Goal: Use online tool/utility: Utilize a website feature to perform a specific function

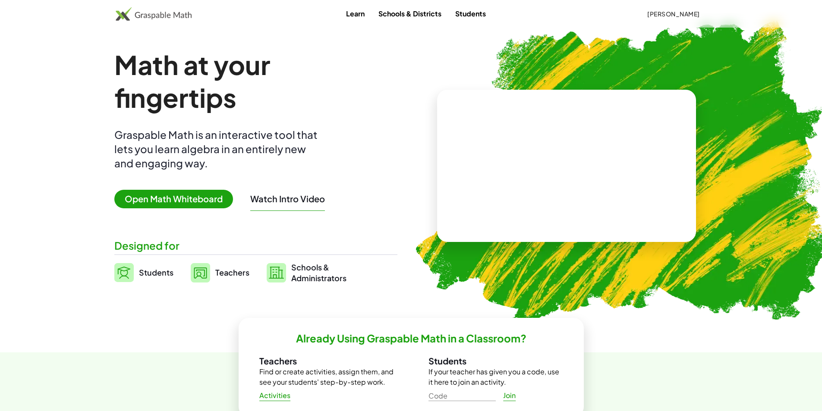
click at [172, 196] on span "Open Math Whiteboard" at bounding box center [173, 199] width 119 height 19
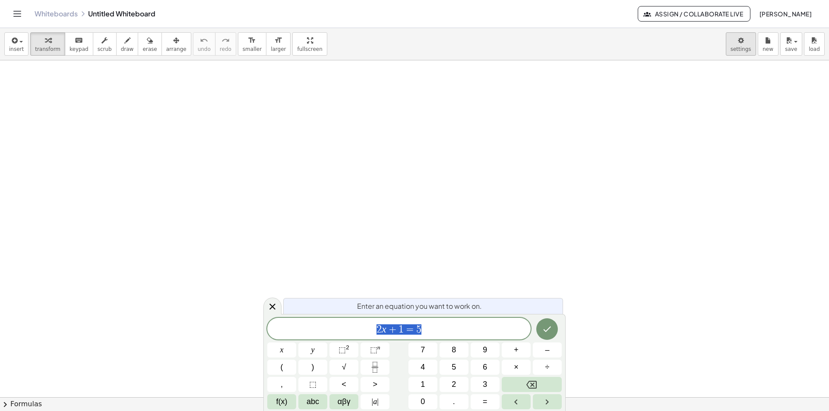
click at [734, 50] on body "Graspable Math Activities Get Started Activity Bank Assigned Work Classes White…" at bounding box center [414, 205] width 829 height 411
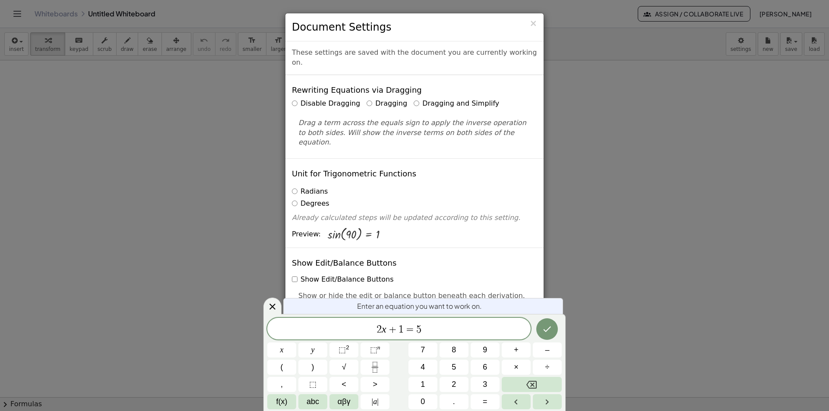
click at [413, 99] on label "Dragging and Simplify" at bounding box center [455, 104] width 85 height 10
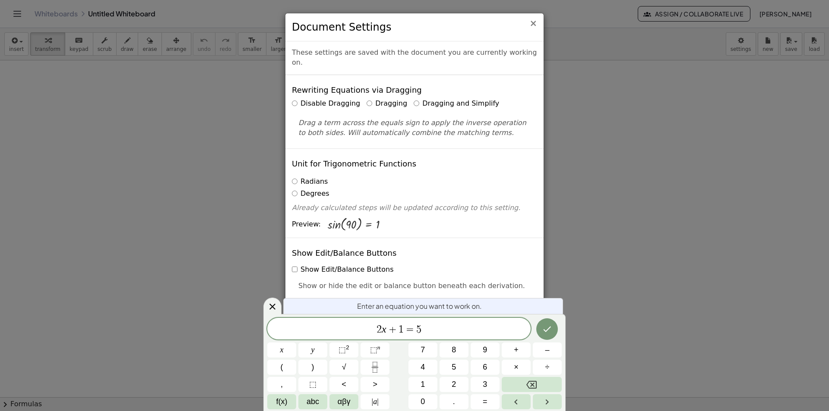
click at [535, 25] on span "×" at bounding box center [533, 23] width 8 height 10
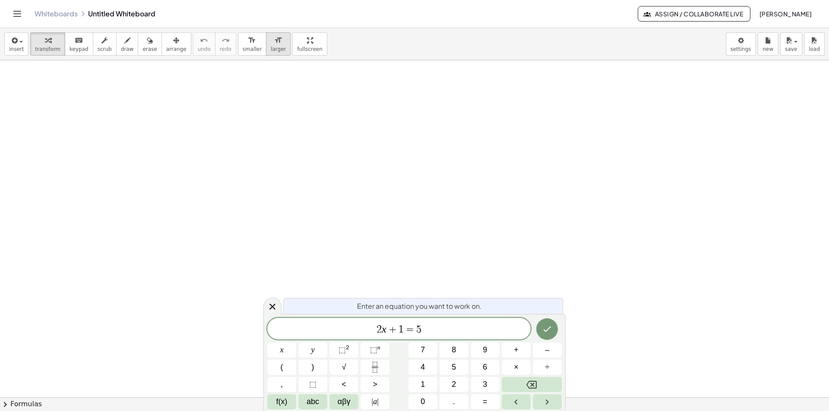
click at [271, 50] on span "larger" at bounding box center [278, 49] width 15 height 6
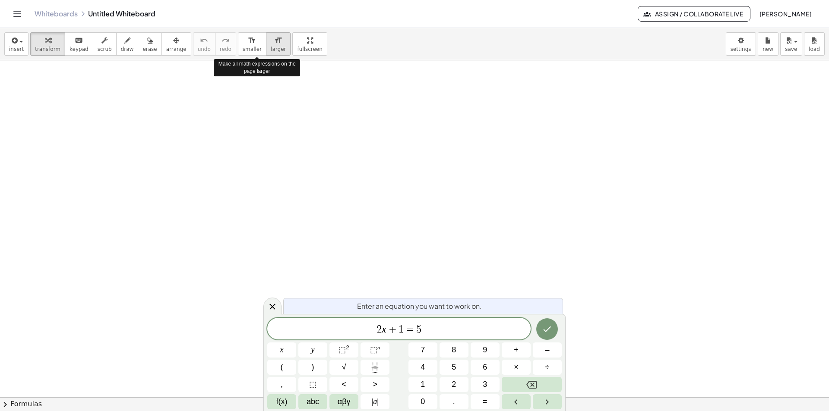
click at [271, 50] on span "larger" at bounding box center [278, 49] width 15 height 6
click at [290, 89] on div "insert select one: Math Expression Function Text Youtube Video Graphing Geometr…" at bounding box center [414, 219] width 829 height 383
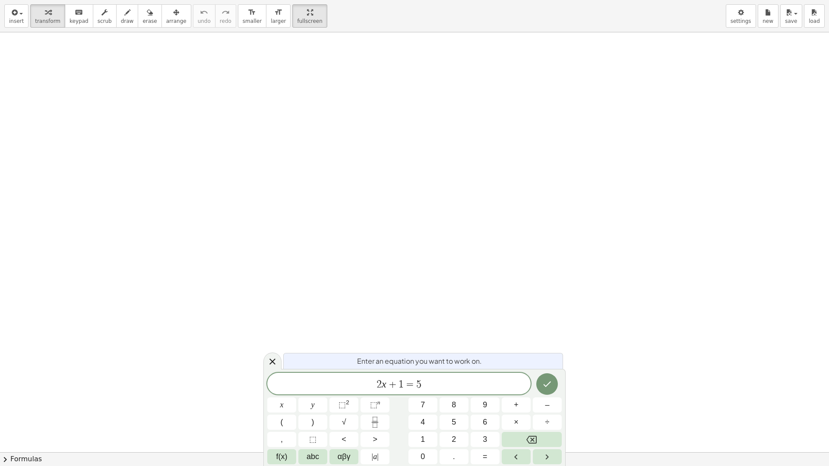
click at [455, 382] on span "2 x + 1 = 5" at bounding box center [398, 385] width 263 height 12
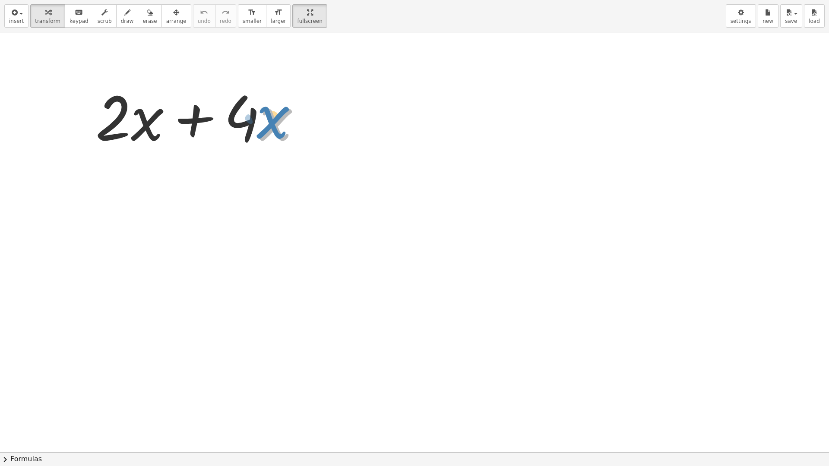
drag, startPoint x: 259, startPoint y: 127, endPoint x: 248, endPoint y: 124, distance: 11.3
click at [248, 124] on div at bounding box center [201, 115] width 221 height 79
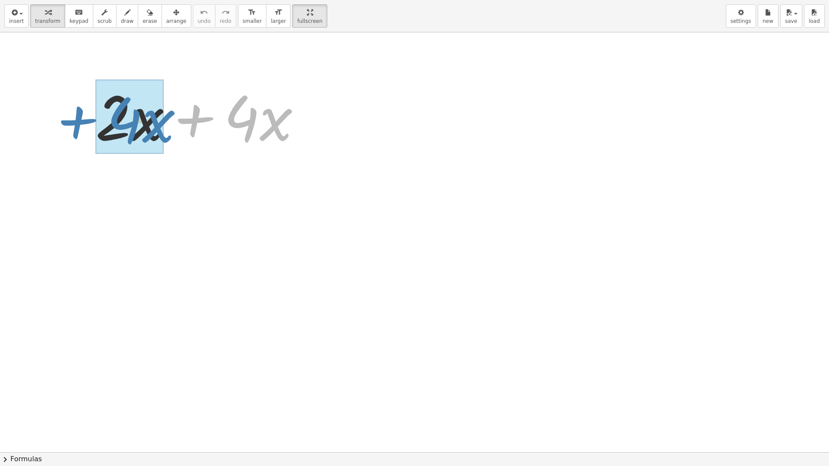
drag, startPoint x: 247, startPoint y: 123, endPoint x: 129, endPoint y: 126, distance: 117.8
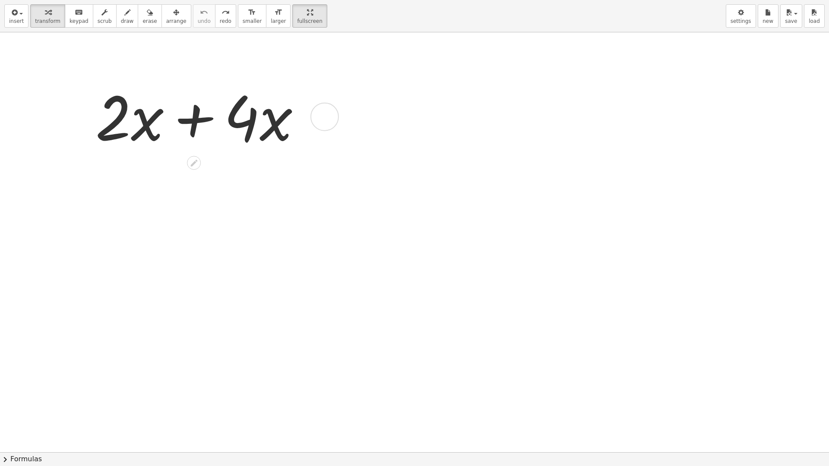
drag, startPoint x: 327, startPoint y: 118, endPoint x: 324, endPoint y: 114, distance: 4.6
click at [324, 114] on div at bounding box center [324, 117] width 28 height 28
click at [385, 142] on span "Expand new lines: On" at bounding box center [381, 142] width 59 height 7
click at [495, 157] on div at bounding box center [414, 452] width 829 height 840
drag, startPoint x: 288, startPoint y: 24, endPoint x: 347, endPoint y: 91, distance: 89.3
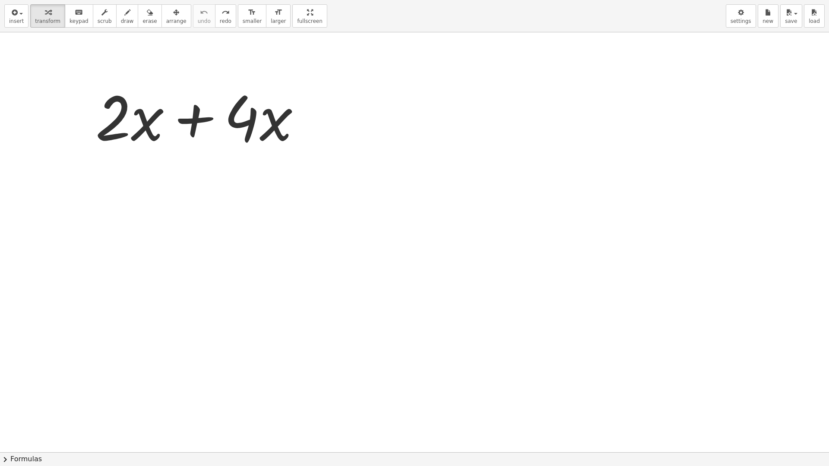
click at [288, 0] on html "Graspable Math Activities Get Started Activity Bank Assigned Work Classes White…" at bounding box center [414, 233] width 829 height 466
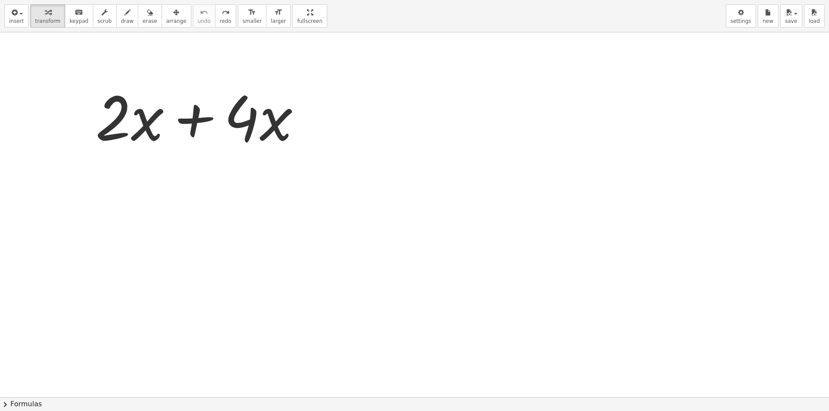
click at [398, 205] on div at bounding box center [414, 397] width 829 height 730
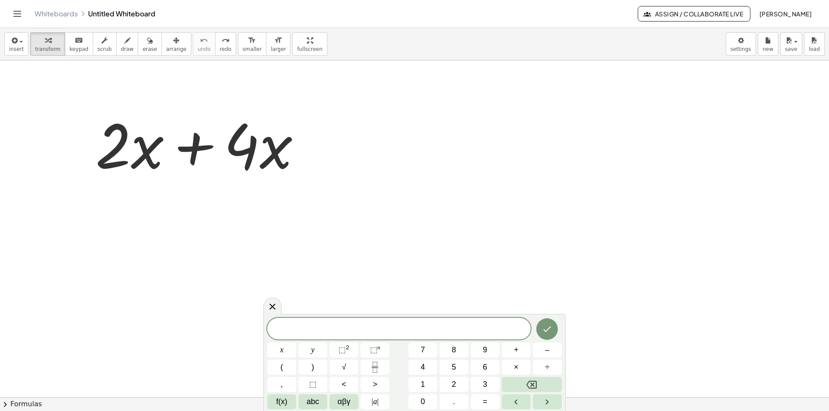
click at [283, 87] on div "insert select one: Math Expression Function Text Youtube Video Graphing Geometr…" at bounding box center [414, 219] width 829 height 383
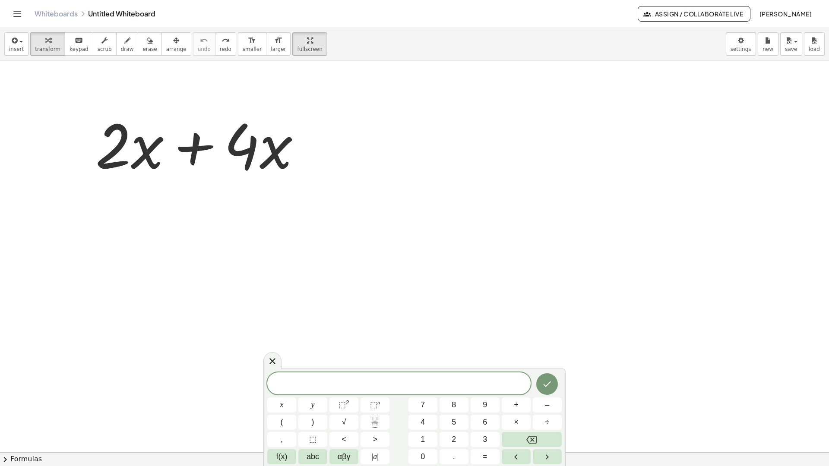
click at [334, 203] on div at bounding box center [414, 452] width 829 height 784
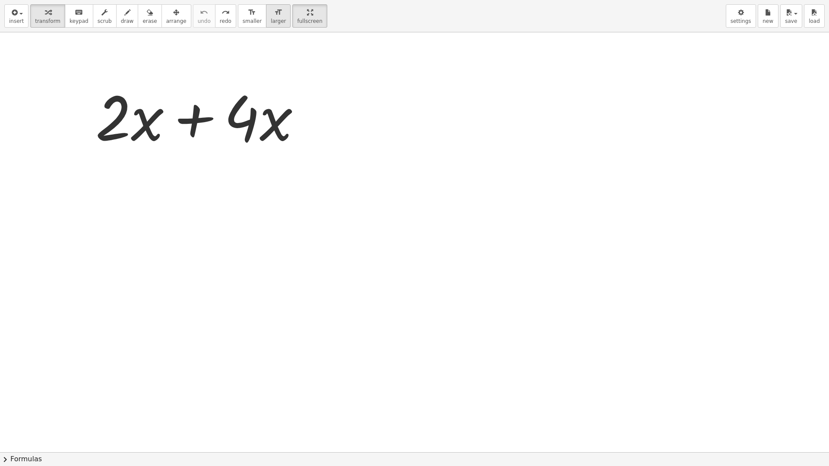
click at [271, 24] on span "larger" at bounding box center [278, 21] width 15 height 6
click at [266, 25] on button "format_size larger" at bounding box center [278, 15] width 25 height 23
click at [445, 216] on div at bounding box center [414, 452] width 829 height 840
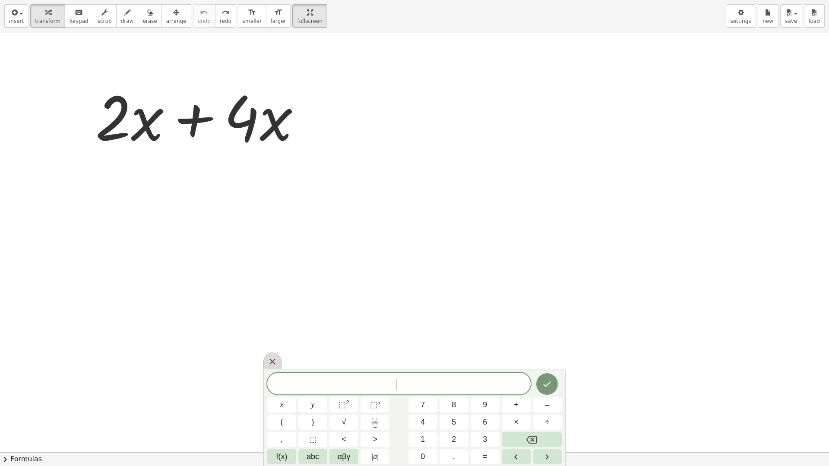
click at [271, 360] on icon at bounding box center [272, 362] width 6 height 6
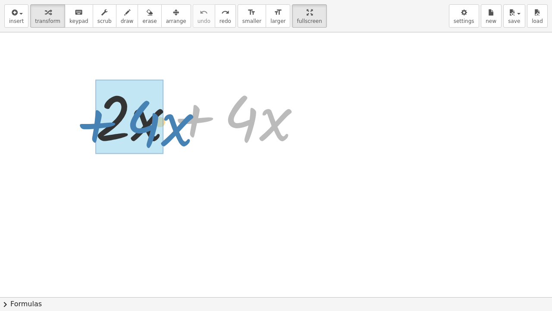
drag, startPoint x: 248, startPoint y: 131, endPoint x: 149, endPoint y: 136, distance: 99.4
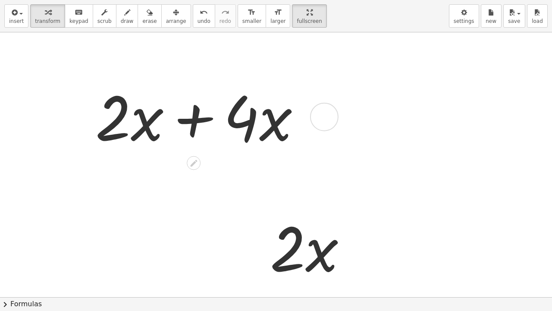
click at [323, 111] on div at bounding box center [324, 117] width 28 height 28
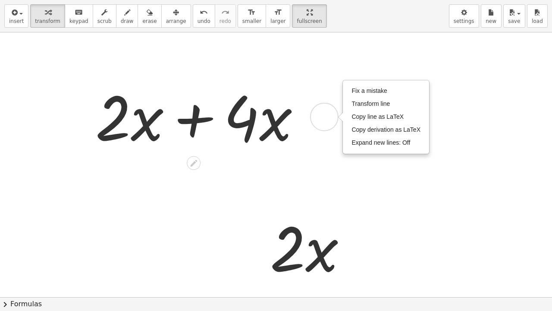
click at [322, 113] on div "Fix a mistake Transform line Copy line as LaTeX Copy derivation as LaTeX Expand…" at bounding box center [324, 117] width 28 height 28
click at [306, 85] on div at bounding box center [201, 115] width 221 height 79
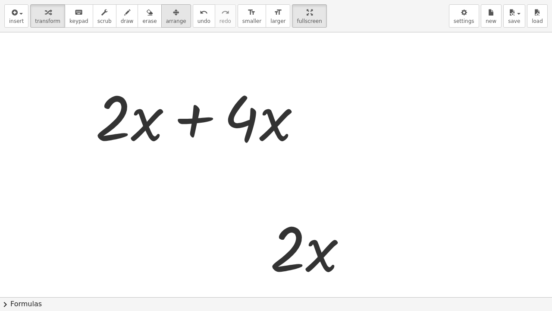
click at [173, 17] on icon "button" at bounding box center [176, 12] width 6 height 10
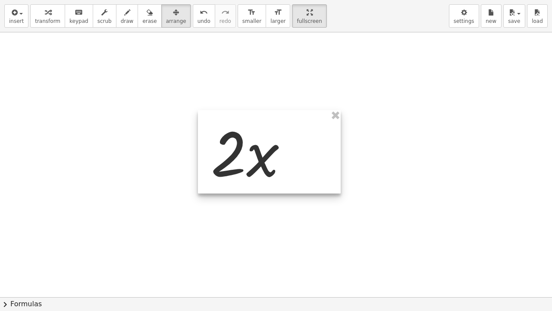
drag, startPoint x: 331, startPoint y: 233, endPoint x: 272, endPoint y: 138, distance: 111.9
click at [272, 138] on div at bounding box center [269, 151] width 143 height 83
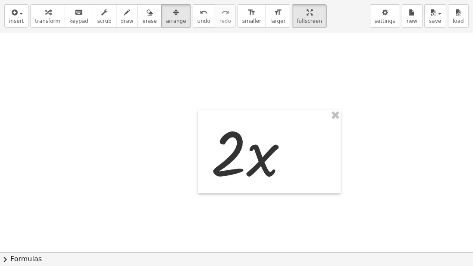
drag, startPoint x: 382, startPoint y: 163, endPoint x: 325, endPoint y: 152, distance: 58.8
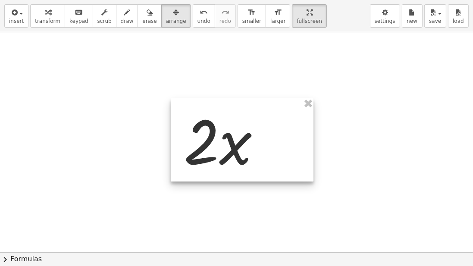
drag, startPoint x: 309, startPoint y: 151, endPoint x: 299, endPoint y: 134, distance: 20.0
click at [278, 132] on div at bounding box center [242, 139] width 143 height 83
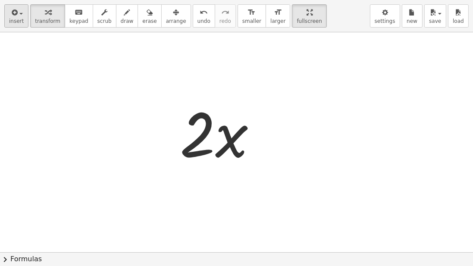
click at [25, 22] on div "insert select one: Math Expression Function Text Youtube Video Graphing Geometr…" at bounding box center [236, 16] width 473 height 32
click at [21, 22] on span "insert" at bounding box center [16, 21] width 15 height 6
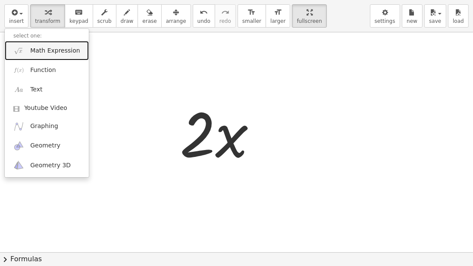
click at [55, 50] on span "Math Expression" at bounding box center [55, 51] width 50 height 9
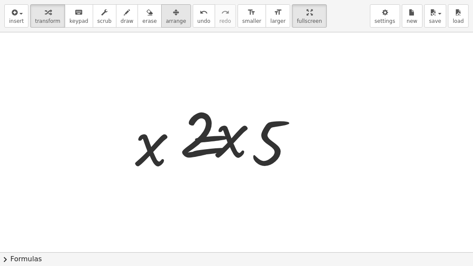
click at [166, 7] on div "button" at bounding box center [176, 12] width 20 height 10
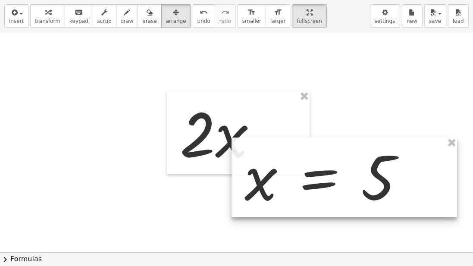
drag, startPoint x: 236, startPoint y: 157, endPoint x: 269, endPoint y: 151, distance: 34.2
click at [309, 193] on div at bounding box center [345, 178] width 226 height 80
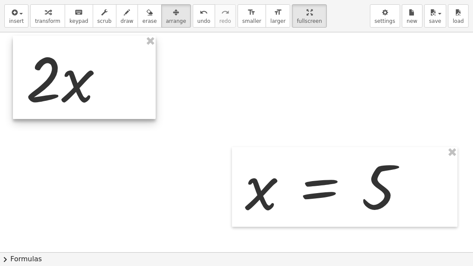
drag, startPoint x: 230, startPoint y: 130, endPoint x: 73, endPoint y: 75, distance: 166.9
click at [73, 75] on div at bounding box center [84, 77] width 143 height 83
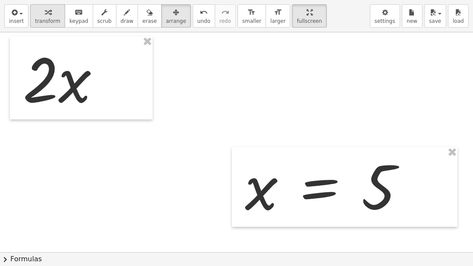
click at [52, 14] on div "button" at bounding box center [47, 12] width 25 height 10
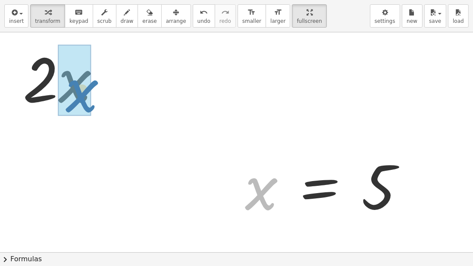
drag, startPoint x: 265, startPoint y: 192, endPoint x: 81, endPoint y: 92, distance: 209.4
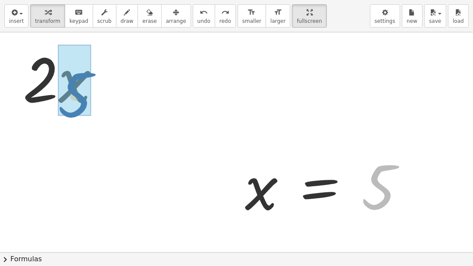
drag, startPoint x: 381, startPoint y: 202, endPoint x: 77, endPoint y: 109, distance: 318.0
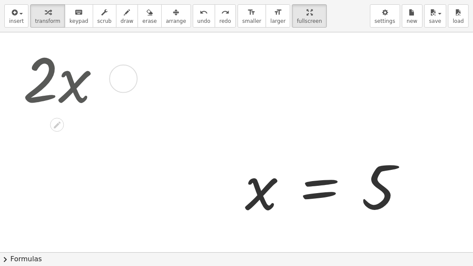
click at [123, 87] on div at bounding box center [123, 79] width 28 height 28
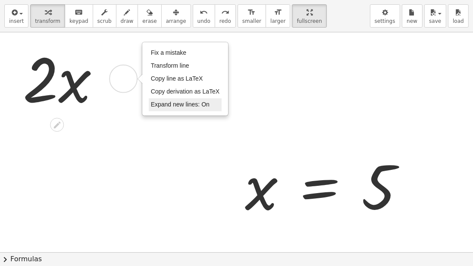
click at [182, 105] on span "Expand new lines: On" at bounding box center [180, 104] width 59 height 7
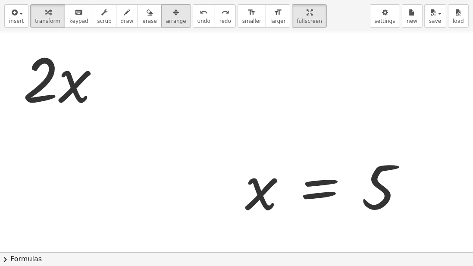
click at [173, 16] on icon "button" at bounding box center [176, 12] width 6 height 10
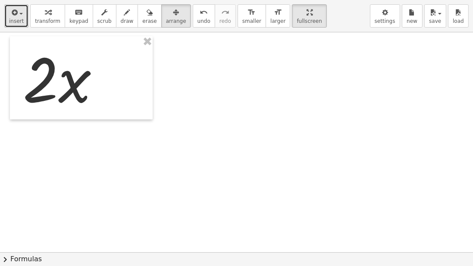
click at [15, 16] on icon "button" at bounding box center [14, 12] width 8 height 10
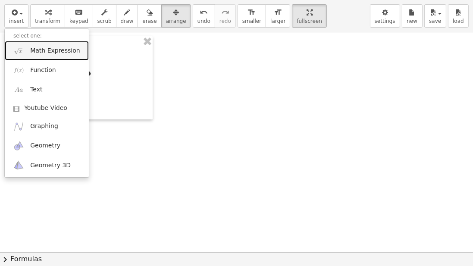
click at [40, 55] on link "Math Expression" at bounding box center [47, 50] width 84 height 19
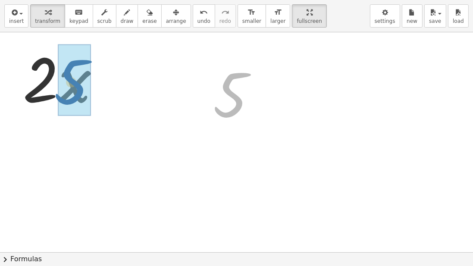
drag, startPoint x: 226, startPoint y: 90, endPoint x: 66, endPoint y: 77, distance: 160.3
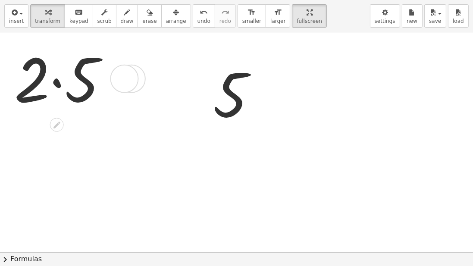
click at [56, 93] on div at bounding box center [64, 77] width 109 height 79
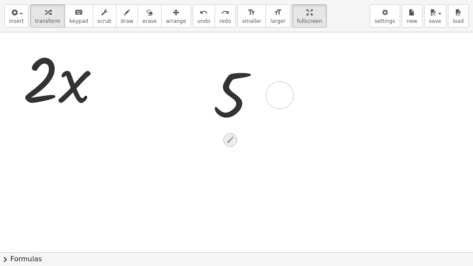
click at [231, 136] on icon at bounding box center [230, 140] width 9 height 9
click at [278, 96] on div at bounding box center [280, 95] width 28 height 28
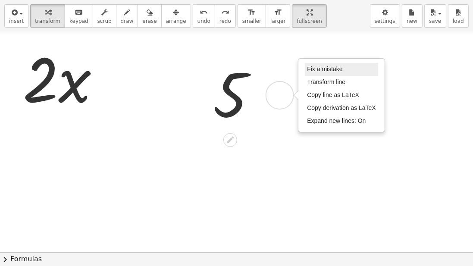
click at [323, 71] on span "Fix a mistake" at bounding box center [324, 69] width 35 height 7
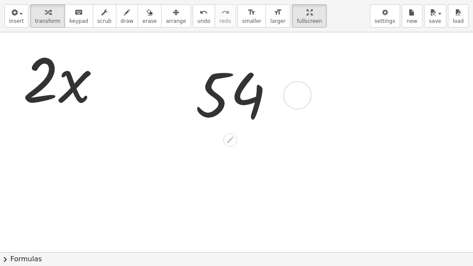
click at [303, 85] on div "Fix a mistake Transform line Copy line as LaTeX Copy derivation as LaTeX Expand…" at bounding box center [298, 95] width 28 height 28
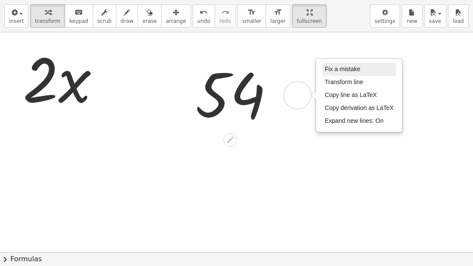
click at [330, 69] on span "Fix a mistake" at bounding box center [342, 69] width 35 height 7
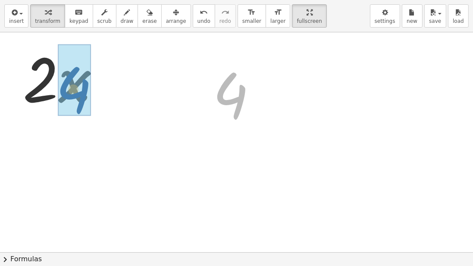
drag, startPoint x: 235, startPoint y: 100, endPoint x: 78, endPoint y: 94, distance: 157.2
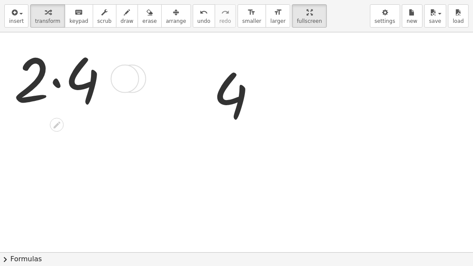
click at [55, 90] on div at bounding box center [64, 77] width 110 height 79
click at [56, 90] on div at bounding box center [64, 78] width 63 height 76
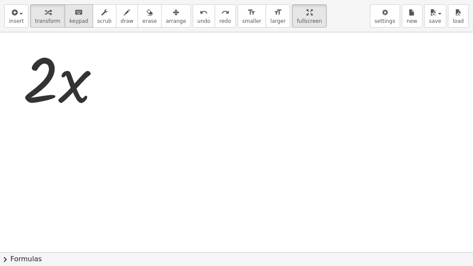
click at [69, 22] on span "keypad" at bounding box center [78, 21] width 19 height 6
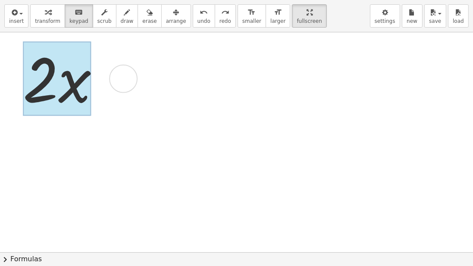
click at [63, 71] on div at bounding box center [57, 78] width 68 height 75
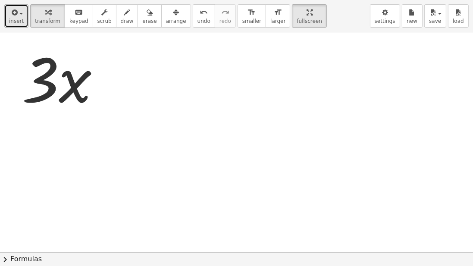
click at [22, 9] on button "insert" at bounding box center [16, 15] width 24 height 23
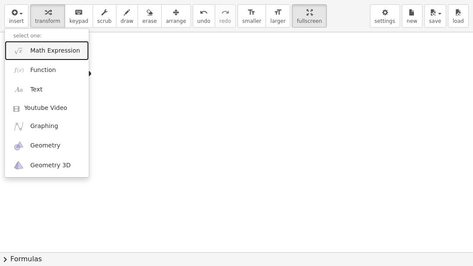
click at [35, 51] on span "Math Expression" at bounding box center [55, 51] width 50 height 9
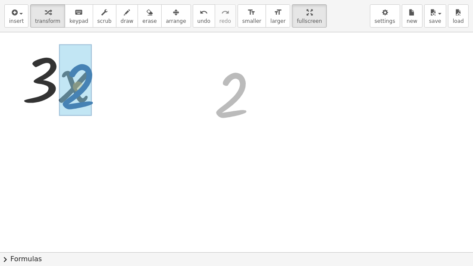
drag, startPoint x: 239, startPoint y: 98, endPoint x: 82, endPoint y: 87, distance: 157.1
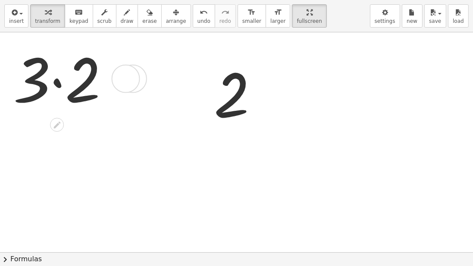
click at [58, 89] on div at bounding box center [64, 77] width 111 height 79
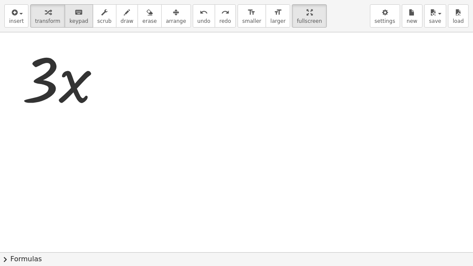
click at [75, 16] on icon "keyboard" at bounding box center [79, 12] width 8 height 10
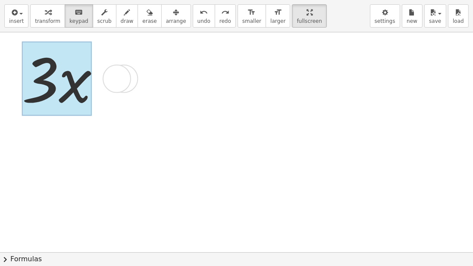
click at [66, 79] on div at bounding box center [57, 78] width 70 height 75
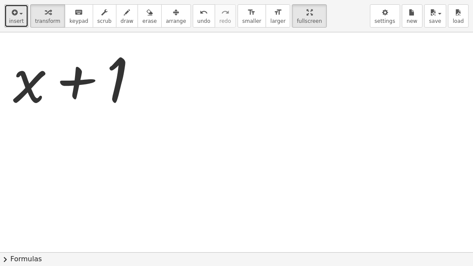
click at [11, 14] on icon "button" at bounding box center [14, 12] width 8 height 10
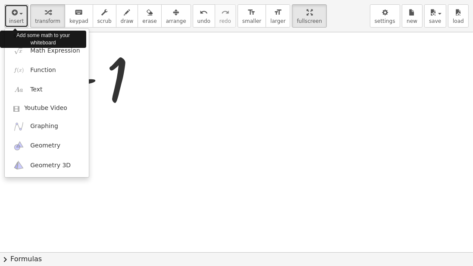
click at [12, 13] on icon "button" at bounding box center [14, 12] width 8 height 10
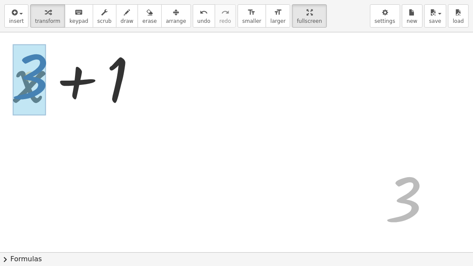
drag, startPoint x: 399, startPoint y: 200, endPoint x: 24, endPoint y: 79, distance: 393.8
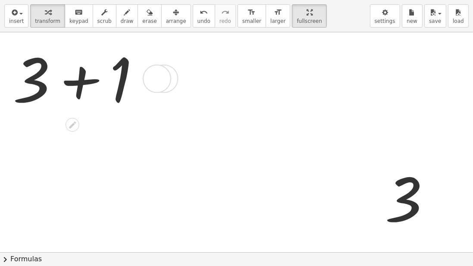
click at [78, 82] on div at bounding box center [80, 77] width 143 height 79
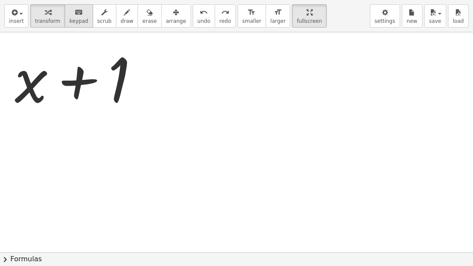
click at [79, 18] on span "keypad" at bounding box center [78, 21] width 19 height 6
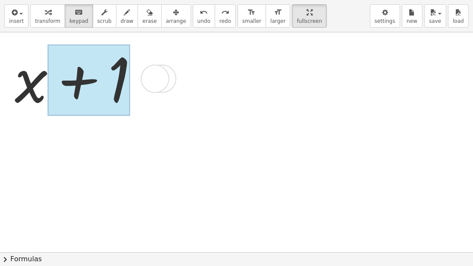
click at [76, 65] on div at bounding box center [89, 79] width 82 height 71
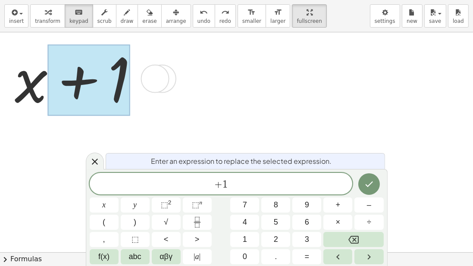
drag, startPoint x: 76, startPoint y: 85, endPoint x: 27, endPoint y: 85, distance: 49.2
click at [73, 79] on div "+ x + 1" at bounding box center [73, 79] width 0 height 0
click at [97, 158] on icon at bounding box center [95, 162] width 10 height 10
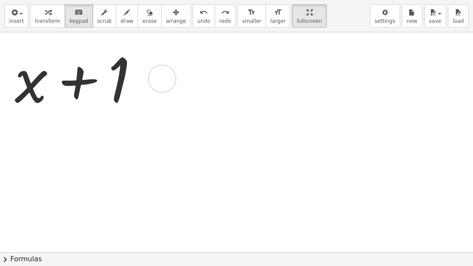
drag, startPoint x: 115, startPoint y: 88, endPoint x: 15, endPoint y: 91, distance: 100.6
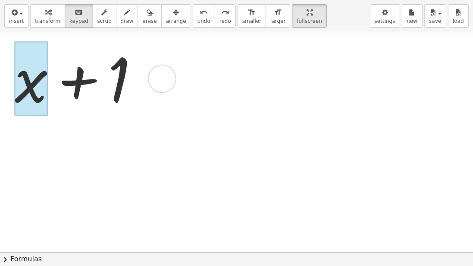
drag, startPoint x: 33, startPoint y: 88, endPoint x: 96, endPoint y: 88, distance: 63.0
click at [48, 88] on div at bounding box center [31, 78] width 33 height 75
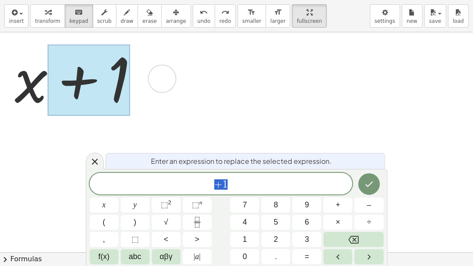
drag, startPoint x: 86, startPoint y: 88, endPoint x: 56, endPoint y: 88, distance: 30.2
click at [85, 88] on div at bounding box center [89, 79] width 82 height 71
click at [44, 88] on div at bounding box center [79, 77] width 139 height 79
click at [36, 88] on div at bounding box center [79, 77] width 139 height 79
click at [95, 155] on div at bounding box center [95, 161] width 18 height 17
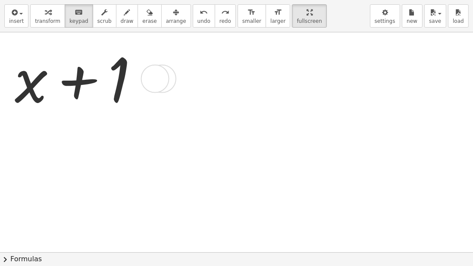
click at [153, 78] on div at bounding box center [155, 79] width 28 height 28
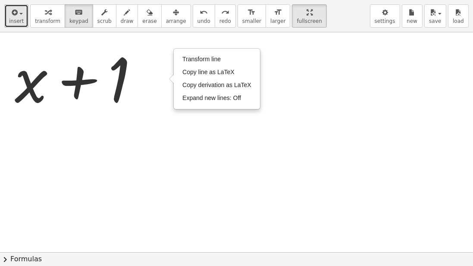
click at [18, 18] on span "insert" at bounding box center [16, 21] width 15 height 6
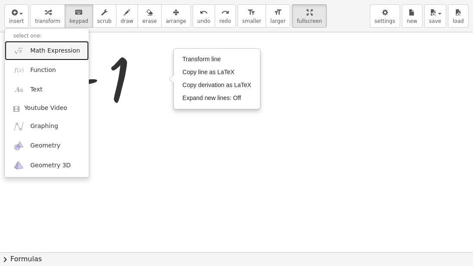
click at [37, 54] on span "Math Expression" at bounding box center [55, 51] width 50 height 9
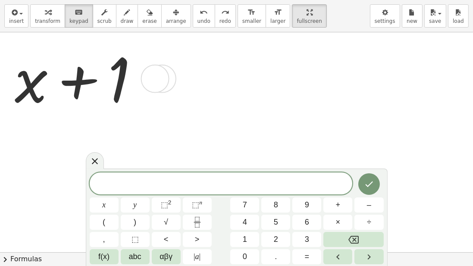
click at [152, 75] on div "Transform line Copy line as LaTeX Copy derivation as LaTeX Expand new lines: Off" at bounding box center [155, 79] width 28 height 28
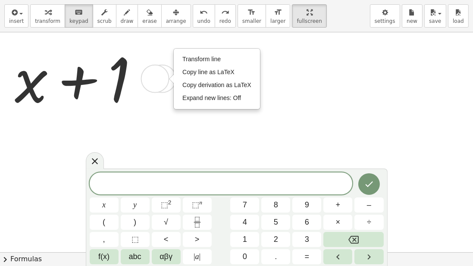
click at [152, 73] on div "Transform line Copy line as LaTeX Copy derivation as LaTeX Expand new lines: Off" at bounding box center [155, 79] width 28 height 28
drag, startPoint x: 156, startPoint y: 73, endPoint x: 120, endPoint y: 44, distance: 46.0
click at [156, 72] on div "Transform line Copy line as LaTeX Copy derivation as LaTeX Expand new lines: Off" at bounding box center [155, 79] width 28 height 28
click at [161, 23] on button "arrange" at bounding box center [176, 15] width 30 height 23
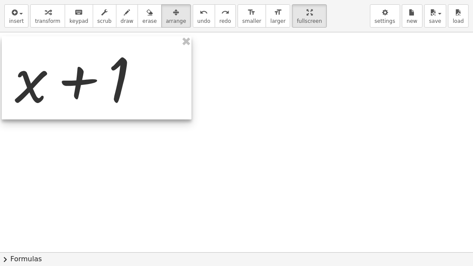
drag, startPoint x: 190, startPoint y: 44, endPoint x: 186, endPoint y: 44, distance: 4.3
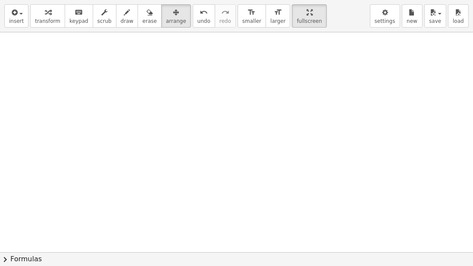
click at [27, 18] on div "insert select one: Math Expression Function Text Youtube Video Graphing Geometr…" at bounding box center [236, 16] width 473 height 32
click at [22, 18] on button "insert" at bounding box center [16, 15] width 24 height 23
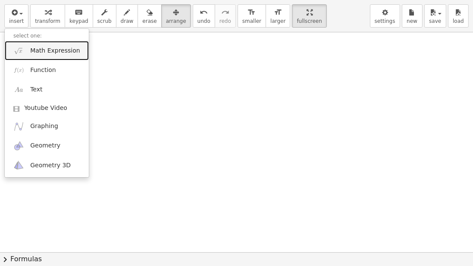
click at [35, 48] on span "Math Expression" at bounding box center [55, 51] width 50 height 9
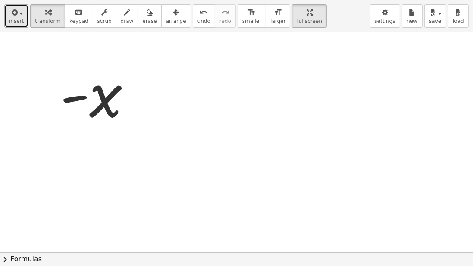
click at [19, 20] on span "insert" at bounding box center [16, 21] width 15 height 6
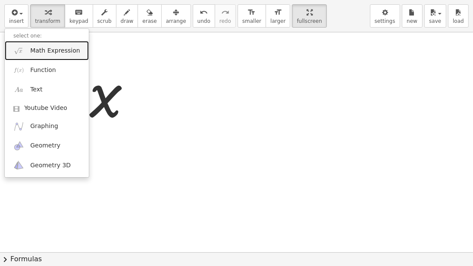
click at [36, 47] on span "Math Expression" at bounding box center [55, 51] width 50 height 9
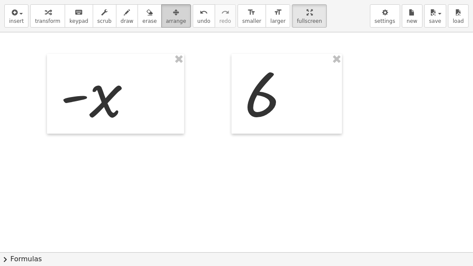
click at [166, 20] on span "arrange" at bounding box center [176, 21] width 20 height 6
click at [55, 22] on button "transform" at bounding box center [47, 15] width 35 height 23
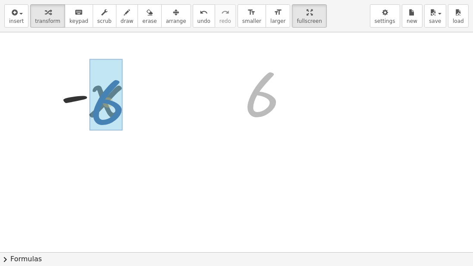
drag, startPoint x: 261, startPoint y: 111, endPoint x: 106, endPoint y: 107, distance: 155.4
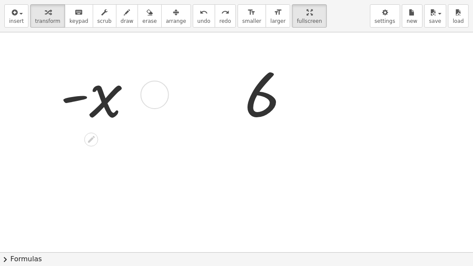
click at [149, 93] on div at bounding box center [155, 95] width 28 height 28
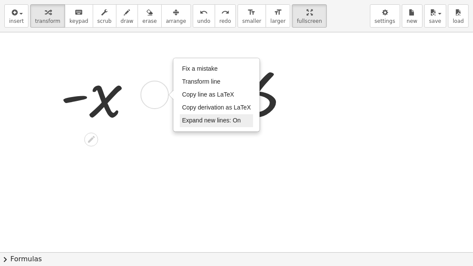
click at [204, 120] on span "Expand new lines: On" at bounding box center [211, 120] width 59 height 7
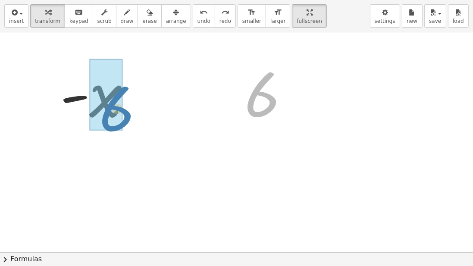
drag, startPoint x: 258, startPoint y: 98, endPoint x: 184, endPoint y: 110, distance: 74.8
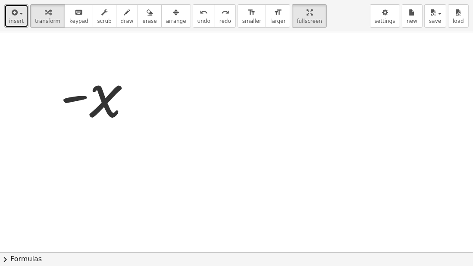
click at [22, 25] on button "insert" at bounding box center [16, 15] width 24 height 23
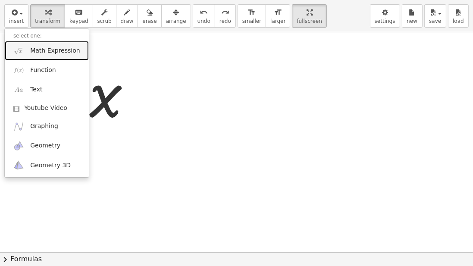
click at [42, 52] on span "Math Expression" at bounding box center [55, 51] width 50 height 9
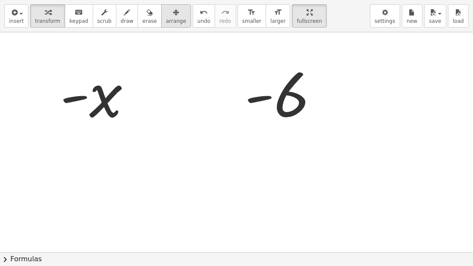
click at [167, 16] on div "button" at bounding box center [176, 12] width 20 height 10
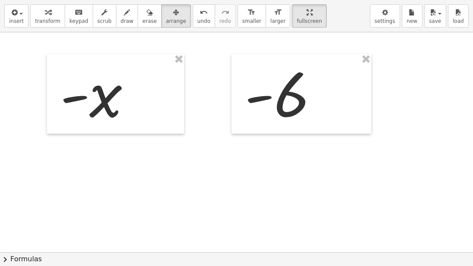
click at [52, 12] on div "button" at bounding box center [47, 12] width 25 height 10
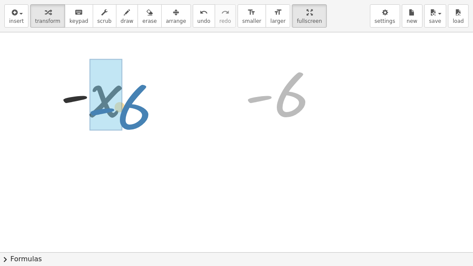
drag, startPoint x: 301, startPoint y: 114, endPoint x: 143, endPoint y: 126, distance: 158.0
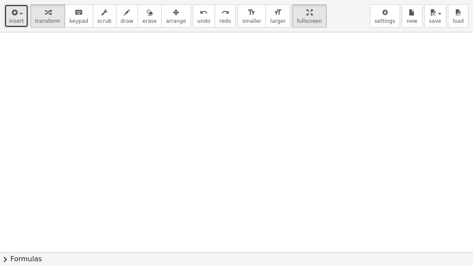
click at [10, 13] on icon "button" at bounding box center [14, 12] width 8 height 10
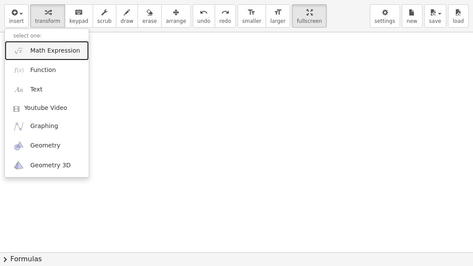
click at [36, 50] on span "Math Expression" at bounding box center [55, 51] width 50 height 9
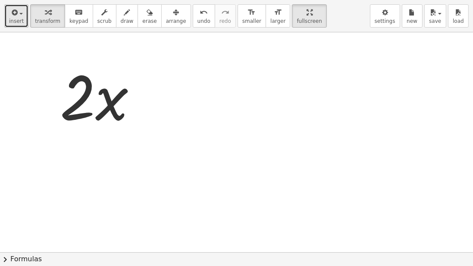
click at [20, 17] on button "insert" at bounding box center [16, 15] width 24 height 23
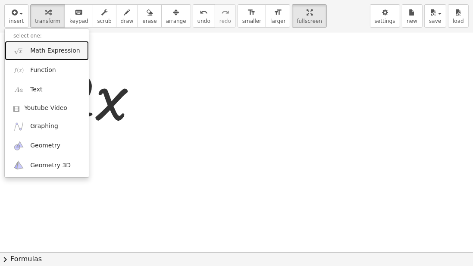
click at [38, 49] on span "Math Expression" at bounding box center [55, 51] width 50 height 9
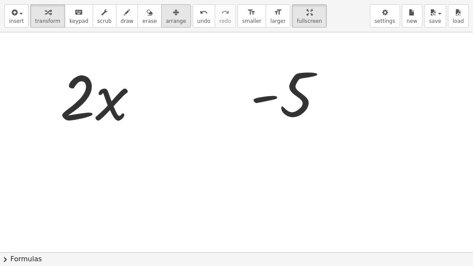
click at [166, 12] on div "button" at bounding box center [176, 12] width 20 height 10
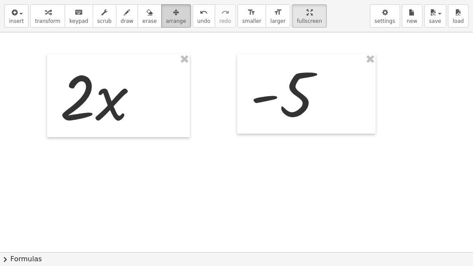
click at [166, 12] on div "button" at bounding box center [176, 12] width 20 height 10
click at [45, 9] on icon "button" at bounding box center [48, 12] width 6 height 10
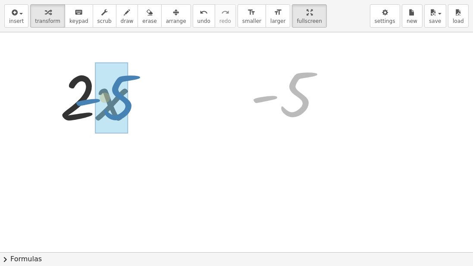
drag, startPoint x: 299, startPoint y: 102, endPoint x: 121, endPoint y: 105, distance: 177.8
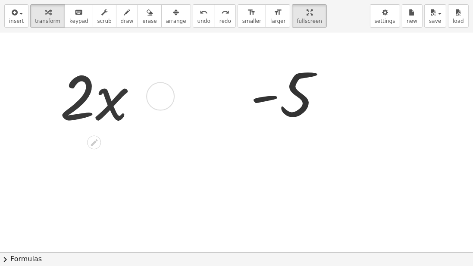
click at [168, 96] on div at bounding box center [160, 96] width 28 height 28
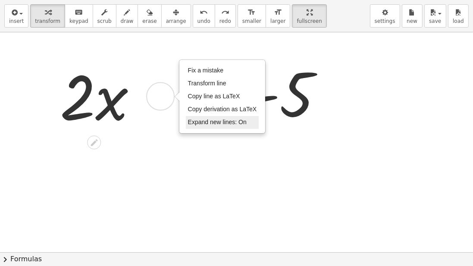
click at [208, 128] on li "Expand new lines: On" at bounding box center [222, 122] width 73 height 13
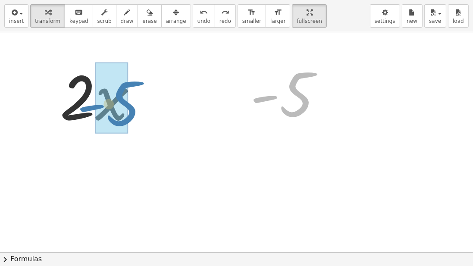
drag, startPoint x: 292, startPoint y: 102, endPoint x: 118, endPoint y: 111, distance: 174.6
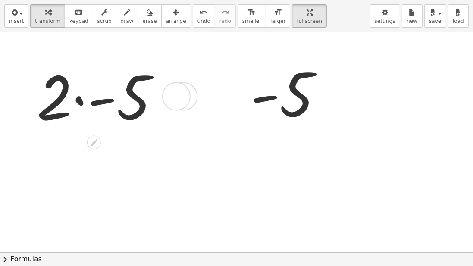
click at [79, 81] on div at bounding box center [101, 95] width 139 height 79
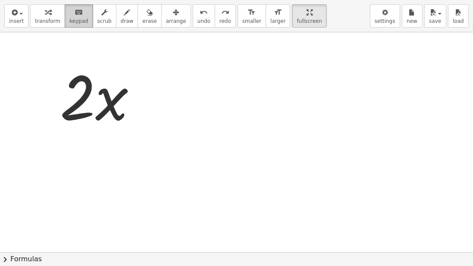
click at [65, 16] on button "keyboard keypad" at bounding box center [79, 15] width 28 height 23
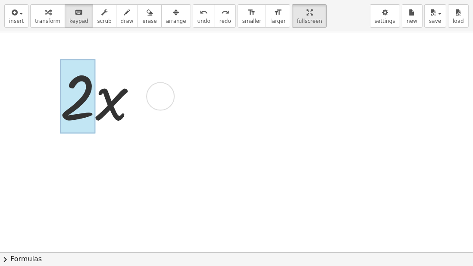
click at [85, 88] on div at bounding box center [77, 96] width 35 height 75
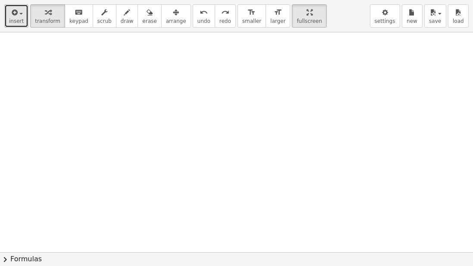
click at [20, 19] on span "insert" at bounding box center [16, 21] width 15 height 6
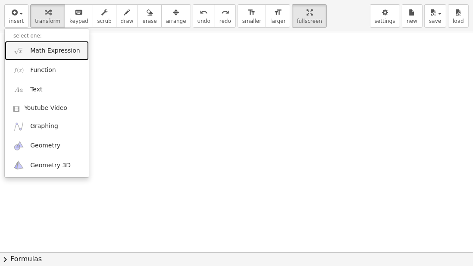
click at [33, 52] on span "Math Expression" at bounding box center [55, 51] width 50 height 9
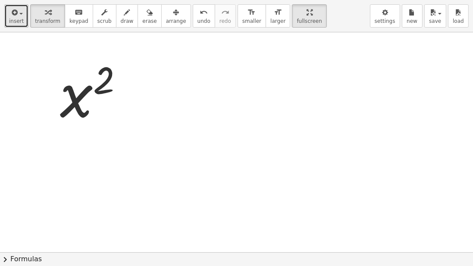
click at [14, 15] on icon "button" at bounding box center [14, 12] width 8 height 10
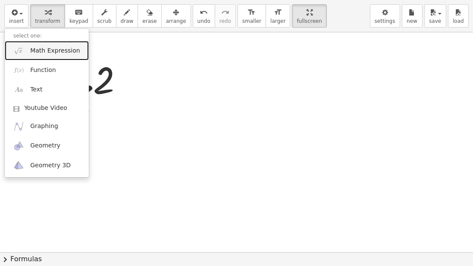
click at [50, 50] on span "Math Expression" at bounding box center [55, 51] width 50 height 9
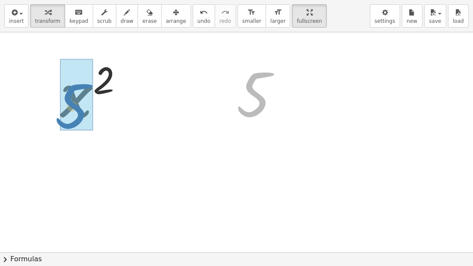
drag, startPoint x: 255, startPoint y: 98, endPoint x: 73, endPoint y: 110, distance: 182.1
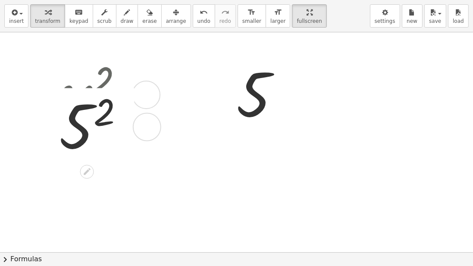
drag, startPoint x: 142, startPoint y: 176, endPoint x: 141, endPoint y: 82, distance: 94.5
click at [87, 127] on div "2 5" at bounding box center [87, 127] width 0 height 0
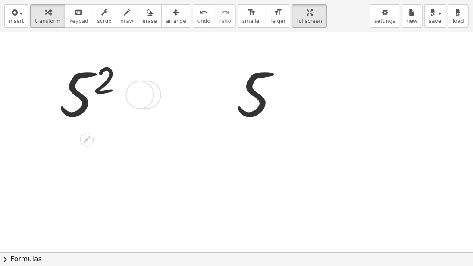
click at [78, 100] on div at bounding box center [94, 94] width 79 height 76
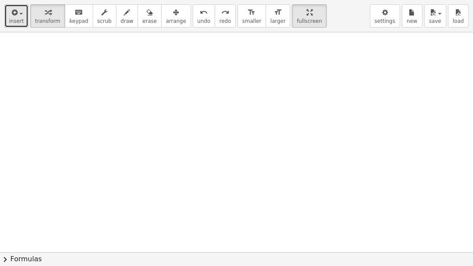
click at [18, 18] on span "insert" at bounding box center [16, 21] width 15 height 6
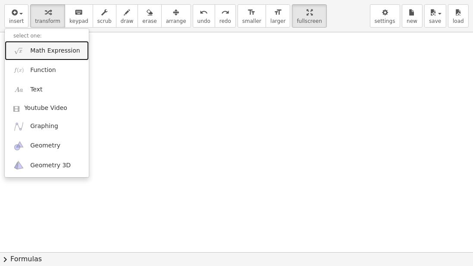
click at [35, 47] on span "Math Expression" at bounding box center [55, 51] width 50 height 9
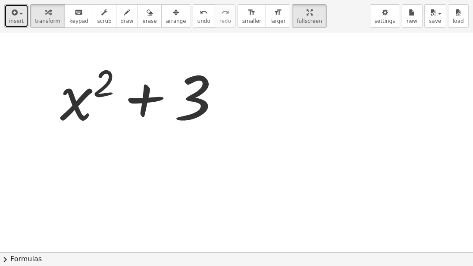
click at [9, 16] on button "insert" at bounding box center [16, 15] width 24 height 23
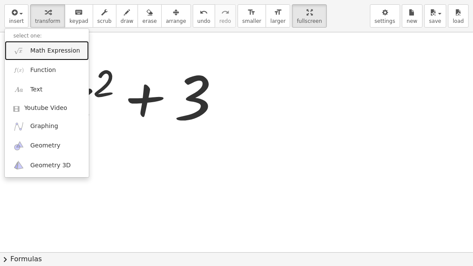
click at [40, 45] on link "Math Expression" at bounding box center [47, 50] width 84 height 19
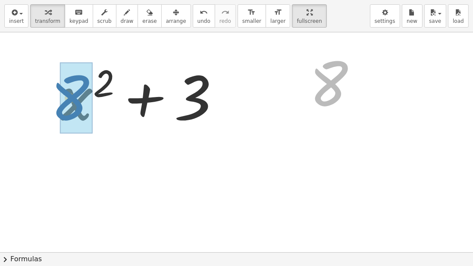
drag, startPoint x: 332, startPoint y: 87, endPoint x: 78, endPoint y: 98, distance: 254.5
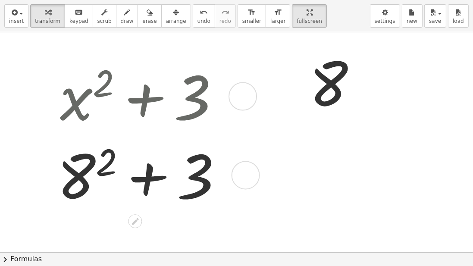
drag, startPoint x: 240, startPoint y: 168, endPoint x: 230, endPoint y: 76, distance: 92.5
click at [135, 175] on div "+ 2 + 3 8" at bounding box center [135, 175] width 0 height 0
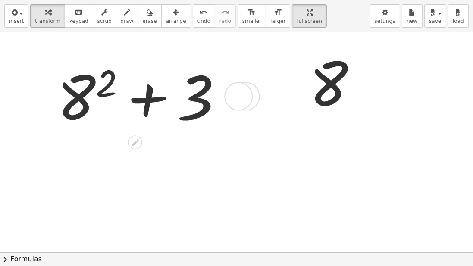
click at [82, 97] on div at bounding box center [143, 95] width 180 height 79
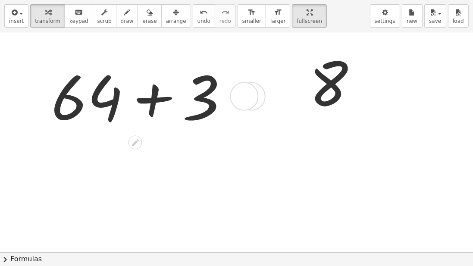
click at [160, 103] on div at bounding box center [143, 95] width 192 height 79
click at [148, 101] on div at bounding box center [142, 96] width 89 height 76
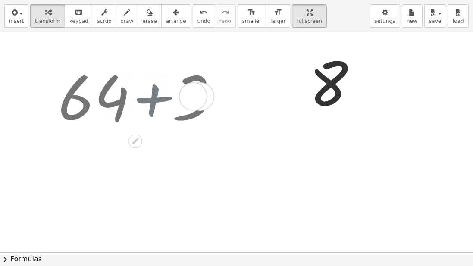
click at [148, 101] on div at bounding box center [142, 96] width 89 height 76
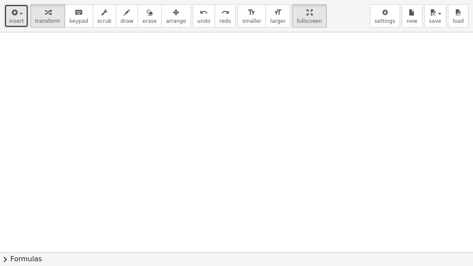
click at [13, 18] on span "insert" at bounding box center [16, 21] width 15 height 6
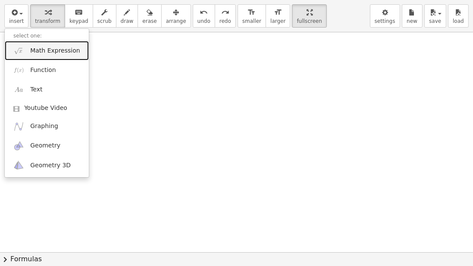
click at [42, 50] on span "Math Expression" at bounding box center [55, 51] width 50 height 9
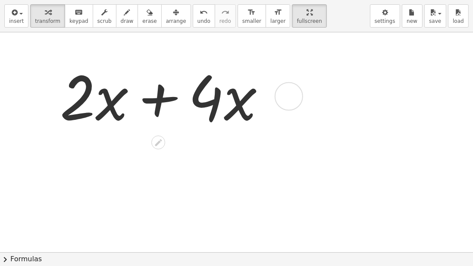
click at [155, 118] on div at bounding box center [166, 95] width 221 height 79
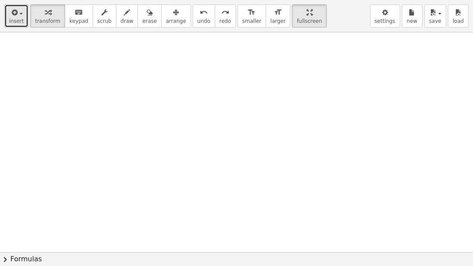
click at [13, 14] on icon "button" at bounding box center [14, 12] width 8 height 10
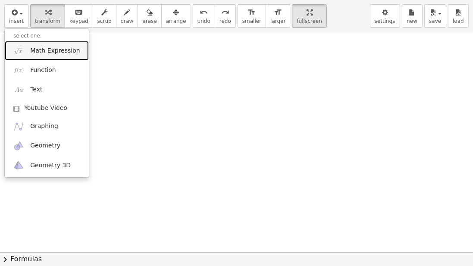
click at [41, 51] on span "Math Expression" at bounding box center [55, 51] width 50 height 9
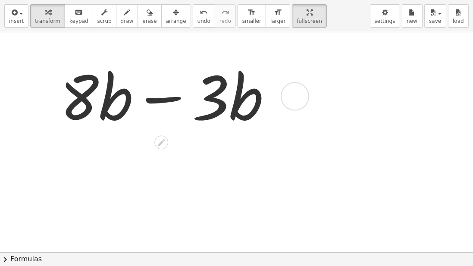
click at [192, 102] on div at bounding box center [169, 95] width 227 height 79
click at [201, 104] on div at bounding box center [169, 95] width 227 height 79
click at [202, 103] on div at bounding box center [169, 95] width 227 height 79
click at [240, 107] on div at bounding box center [169, 95] width 227 height 79
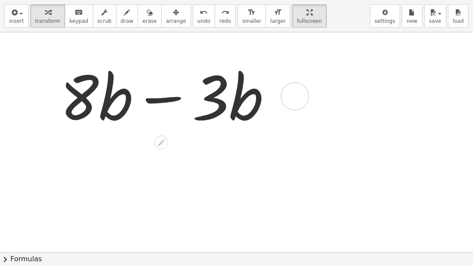
click at [240, 107] on div at bounding box center [169, 95] width 227 height 79
drag, startPoint x: 240, startPoint y: 107, endPoint x: 163, endPoint y: 98, distance: 77.4
click at [163, 98] on div at bounding box center [169, 95] width 227 height 79
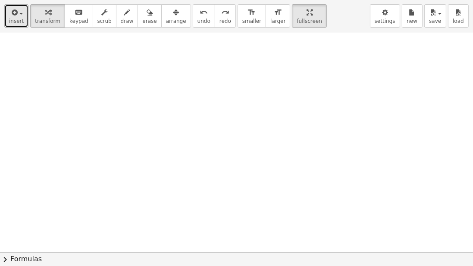
click at [14, 18] on span "insert" at bounding box center [16, 21] width 15 height 6
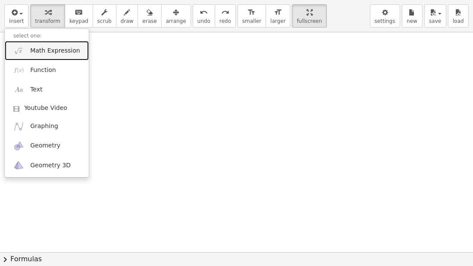
click at [32, 53] on span "Math Expression" at bounding box center [55, 51] width 50 height 9
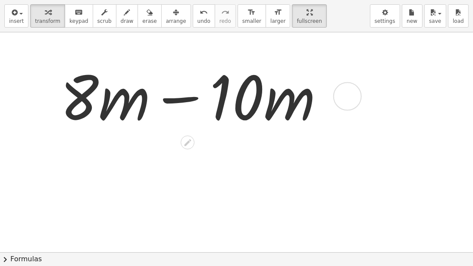
click at [186, 94] on div at bounding box center [195, 95] width 279 height 79
click at [187, 94] on div at bounding box center [195, 95] width 279 height 79
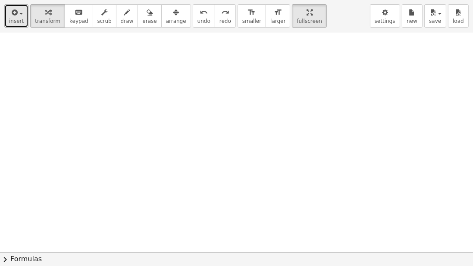
click at [19, 16] on div "button" at bounding box center [16, 12] width 15 height 10
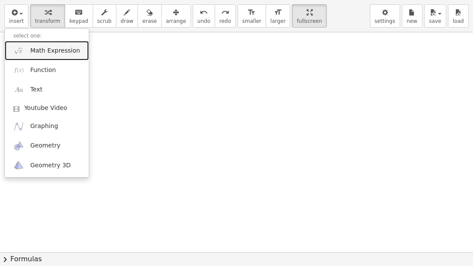
click at [32, 45] on link "Math Expression" at bounding box center [47, 50] width 84 height 19
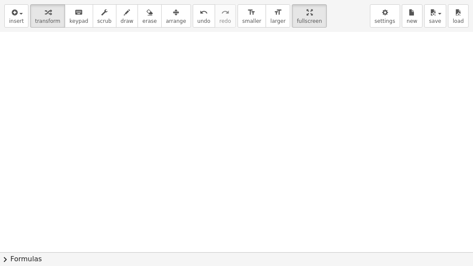
click at [262, 111] on div "− · 5 · y + · 2 · y" at bounding box center [243, 207] width 486 height 730
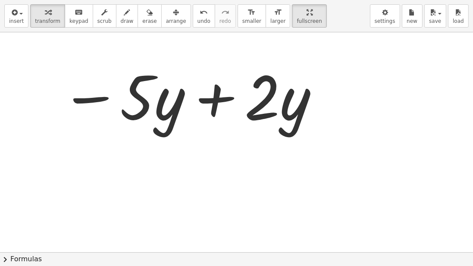
drag, startPoint x: 264, startPoint y: 138, endPoint x: 265, endPoint y: 125, distance: 13.1
click at [265, 136] on div at bounding box center [243, 253] width 486 height 442
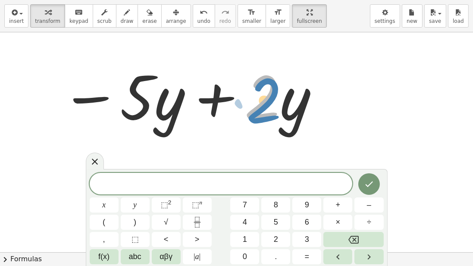
click at [259, 116] on div at bounding box center [187, 95] width 263 height 79
click at [230, 138] on div at bounding box center [243, 253] width 486 height 442
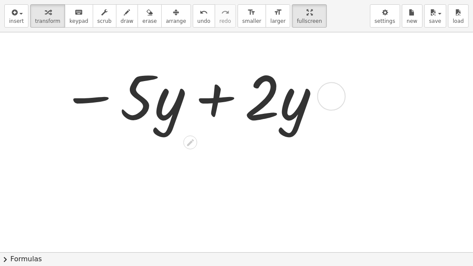
click at [213, 99] on div at bounding box center [187, 95] width 263 height 79
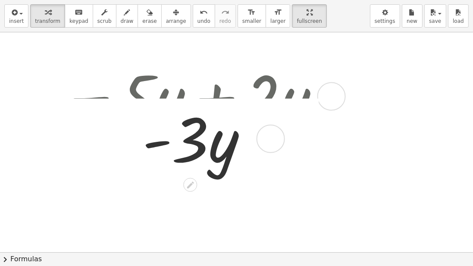
drag, startPoint x: 275, startPoint y: 170, endPoint x: 268, endPoint y: 35, distance: 134.5
click at [273, 55] on div "− · 5 · y + · 2 · y · y · - 3" at bounding box center [204, 117] width 314 height 126
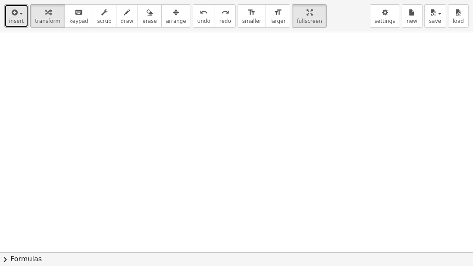
click at [18, 16] on div "button" at bounding box center [16, 12] width 15 height 10
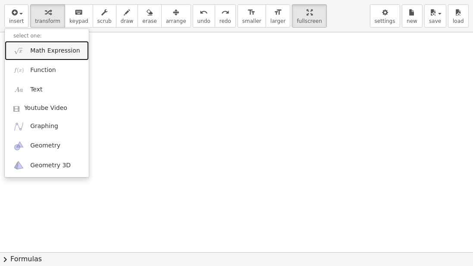
click at [35, 51] on span "Math Expression" at bounding box center [55, 51] width 50 height 9
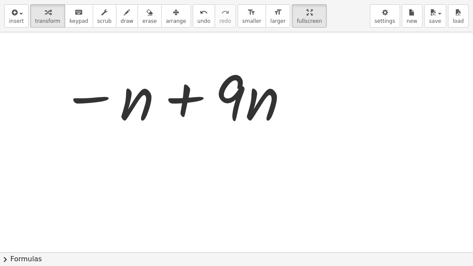
click at [338, 230] on div at bounding box center [243, 253] width 486 height 442
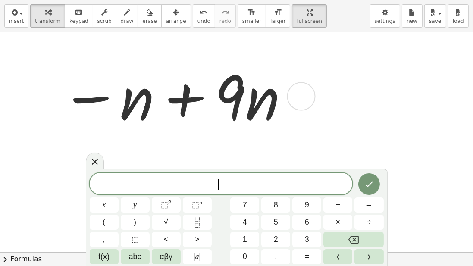
click at [193, 84] on div at bounding box center [172, 95] width 233 height 79
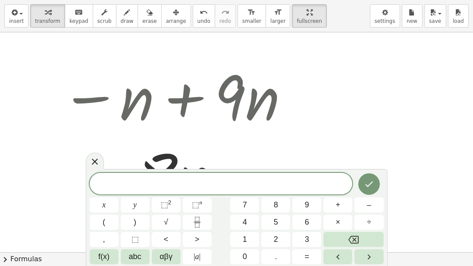
click at [92, 164] on icon at bounding box center [95, 162] width 10 height 10
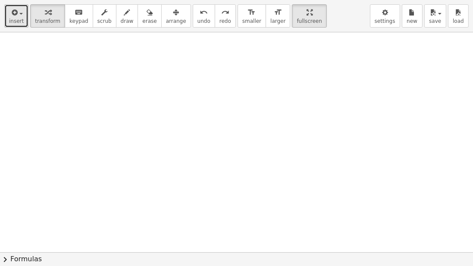
click at [12, 25] on button "insert" at bounding box center [16, 15] width 24 height 23
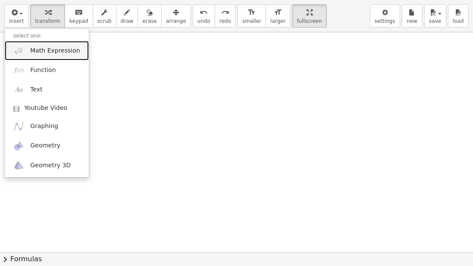
click at [24, 48] on link "Math Expression" at bounding box center [47, 50] width 84 height 19
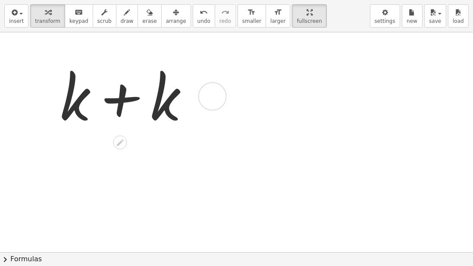
click at [109, 104] on div at bounding box center [128, 95] width 144 height 79
click at [109, 104] on div at bounding box center [127, 95] width 89 height 79
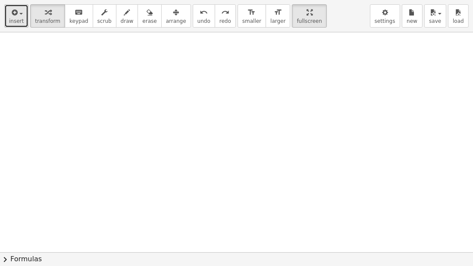
click at [15, 19] on span "insert" at bounding box center [16, 21] width 15 height 6
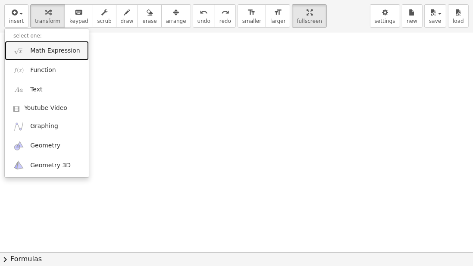
click at [35, 52] on span "Math Expression" at bounding box center [55, 51] width 50 height 9
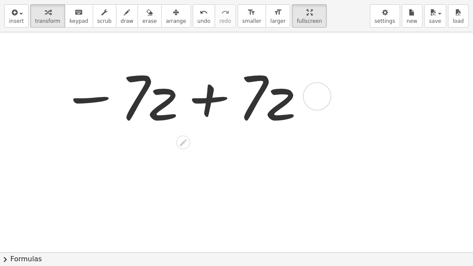
click at [211, 109] on div at bounding box center [180, 95] width 249 height 79
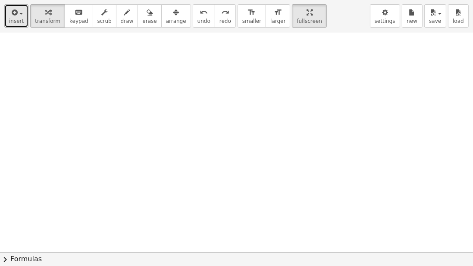
click at [19, 24] on span "insert" at bounding box center [16, 21] width 15 height 6
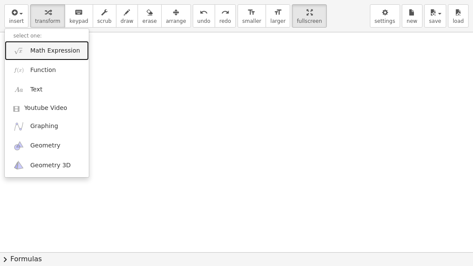
click at [27, 47] on link "Math Expression" at bounding box center [47, 50] width 84 height 19
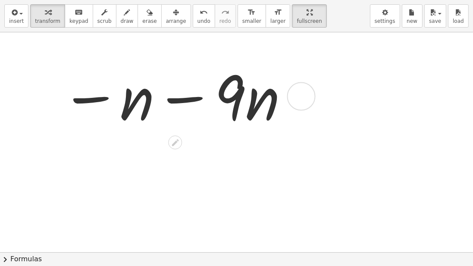
click at [183, 103] on div at bounding box center [172, 95] width 233 height 79
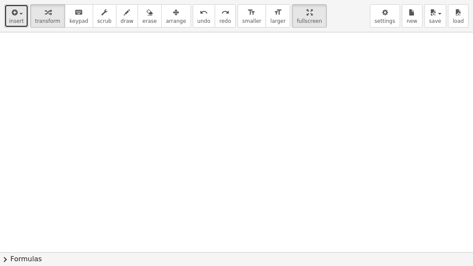
click at [14, 13] on icon "button" at bounding box center [14, 12] width 8 height 10
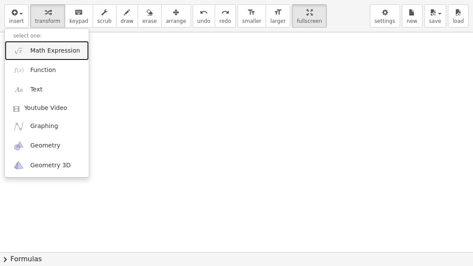
click at [37, 50] on span "Math Expression" at bounding box center [55, 51] width 50 height 9
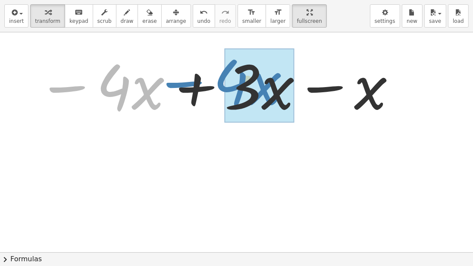
drag, startPoint x: 123, startPoint y: 98, endPoint x: 241, endPoint y: 94, distance: 117.5
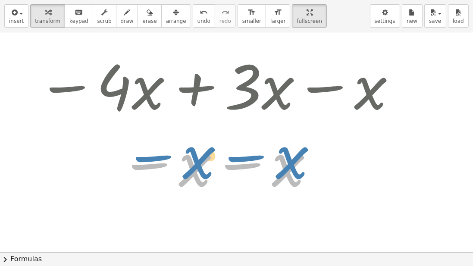
click at [196, 166] on div at bounding box center [214, 164] width 364 height 76
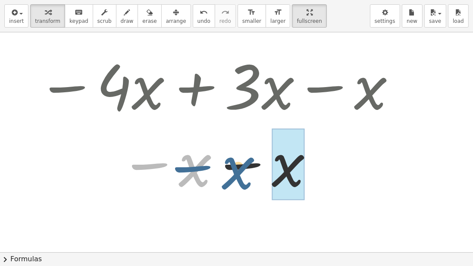
drag, startPoint x: 195, startPoint y: 171, endPoint x: 259, endPoint y: 171, distance: 64.3
click at [259, 171] on div at bounding box center [214, 164] width 364 height 76
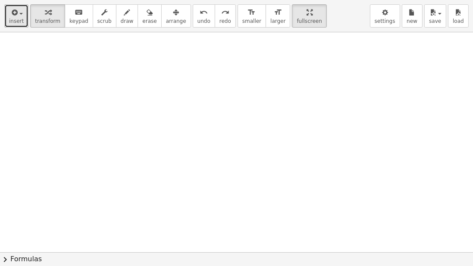
click at [14, 9] on icon "button" at bounding box center [14, 12] width 8 height 10
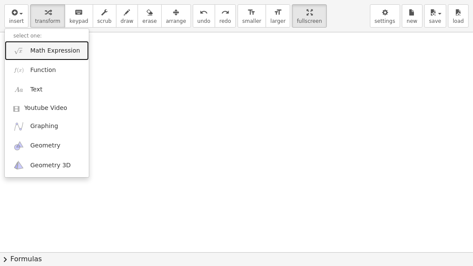
click at [28, 47] on link "Math Expression" at bounding box center [47, 50] width 84 height 19
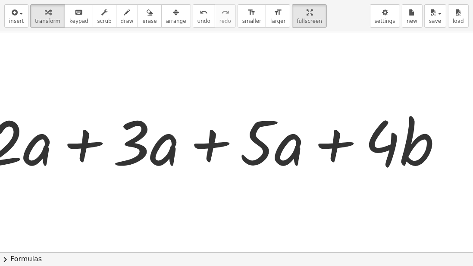
drag, startPoint x: 179, startPoint y: 70, endPoint x: 184, endPoint y: 70, distance: 4.7
click at [184, 70] on div at bounding box center [249, 253] width 498 height 442
click at [166, 18] on span "arrange" at bounding box center [176, 21] width 20 height 6
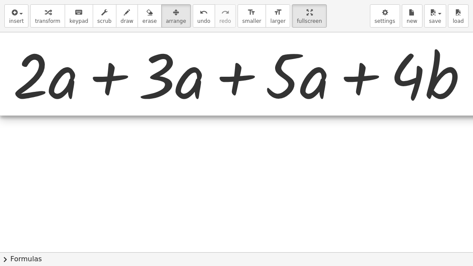
drag, startPoint x: 256, startPoint y: 150, endPoint x: 270, endPoint y: 76, distance: 74.7
click at [270, 76] on div at bounding box center [260, 73] width 521 height 83
click at [260, 130] on div at bounding box center [261, 253] width 523 height 442
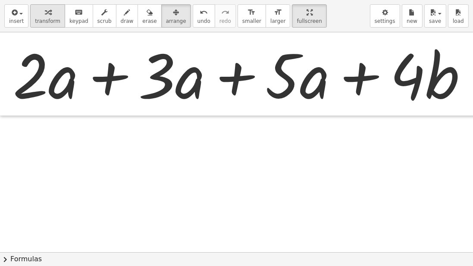
click at [49, 20] on span "transform" at bounding box center [47, 21] width 25 height 6
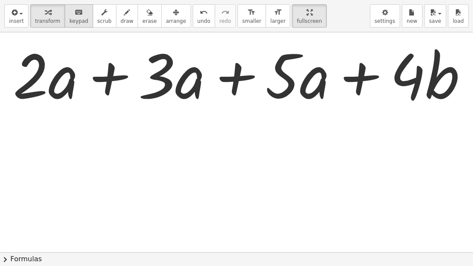
click at [82, 7] on button "keyboard keypad" at bounding box center [79, 15] width 28 height 23
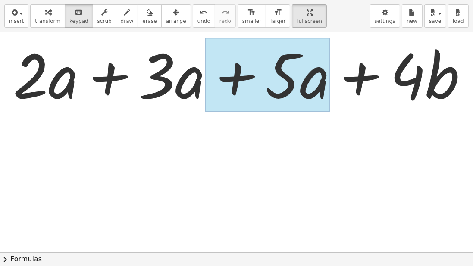
click at [307, 85] on div at bounding box center [267, 75] width 125 height 75
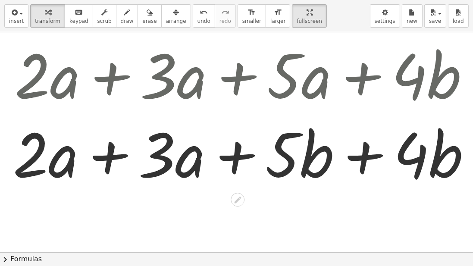
scroll to position [0, 57]
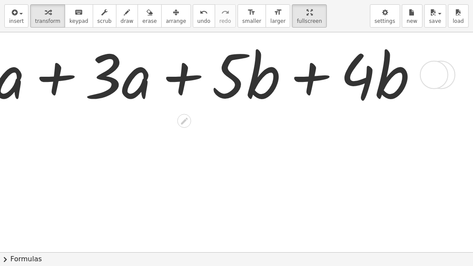
drag, startPoint x: 432, startPoint y: 156, endPoint x: 432, endPoint y: 56, distance: 100.1
click at [432, 56] on div "+ · 2 · a + · 3 · a + · 5 · a + · 4 · b + · 2 · a + · 3 · a + · 4 · b + · 5 · b" at bounding box center [208, 73] width 525 height 83
click at [434, 65] on div at bounding box center [434, 75] width 28 height 28
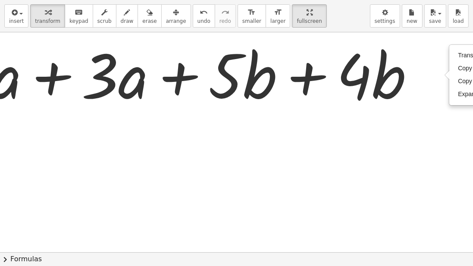
scroll to position [0, 116]
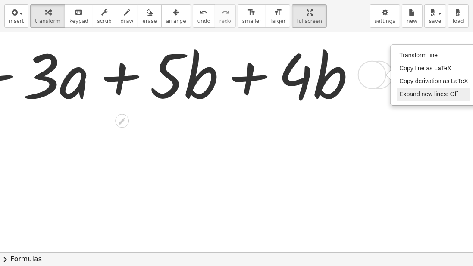
click at [437, 96] on span "Expand new lines: Off" at bounding box center [429, 94] width 59 height 7
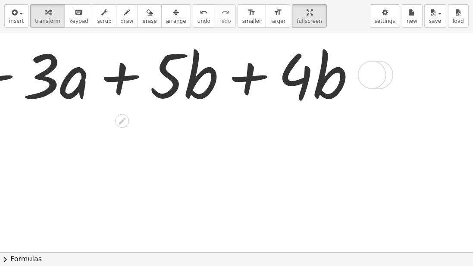
scroll to position [0, 57]
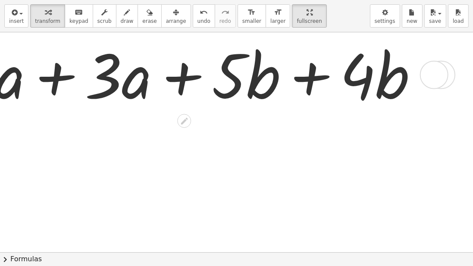
click at [430, 80] on div "Transform line Copy line as LaTeX Copy derivation as LaTeX Expand new lines: Off" at bounding box center [434, 75] width 28 height 28
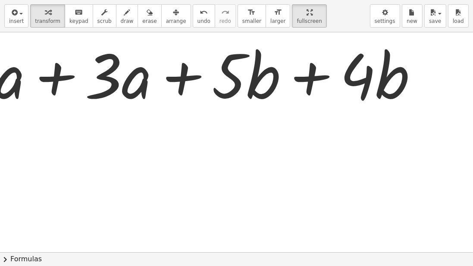
scroll to position [0, 0]
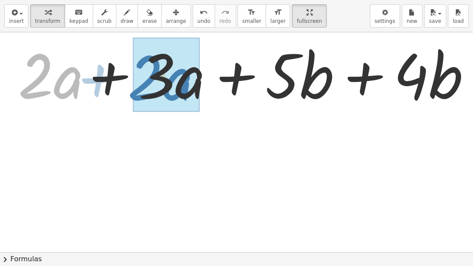
drag, startPoint x: 25, startPoint y: 96, endPoint x: 139, endPoint y: 95, distance: 113.9
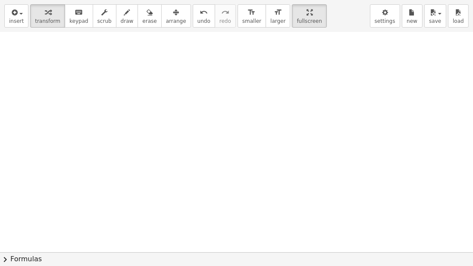
click at [358, 89] on div "+ · 2 · a + · 3 · a + · 5 · a + · 4 · b + · 2 · a + · 3 · a + · 5 · b + · 4 · b…" at bounding box center [263, 63] width 527 height 442
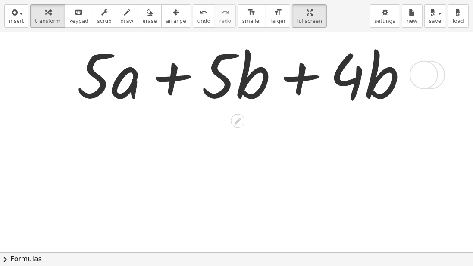
click at [280, 143] on div at bounding box center [263, 252] width 527 height 440
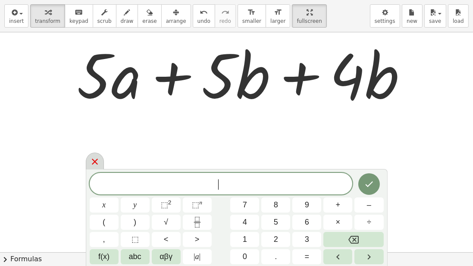
click at [90, 163] on icon at bounding box center [95, 162] width 10 height 10
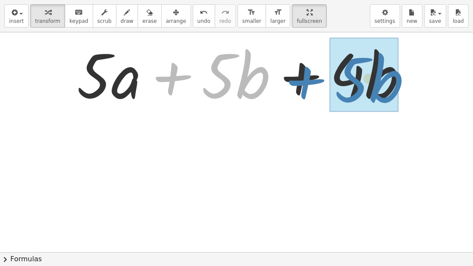
drag, startPoint x: 243, startPoint y: 83, endPoint x: 376, endPoint y: 86, distance: 133.0
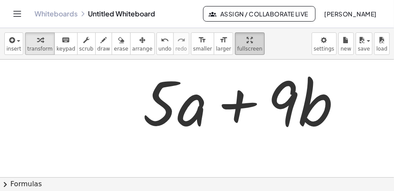
click at [235, 44] on button "fullscreen" at bounding box center [249, 43] width 29 height 22
